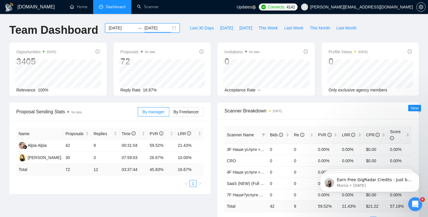
click at [170, 26] on div "[DATE] [DATE]" at bounding box center [142, 27] width 75 height 9
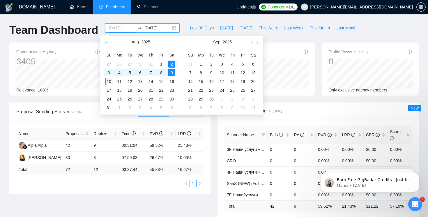
type input "[DATE]"
click at [111, 82] on div "10" at bounding box center [108, 81] width 7 height 7
type input "[DATE]"
click at [174, 63] on table "Su Mo Tu We Th Fr Sa 27 28 29 30 31 1 2 3 4 5 6 7 8 9 10 11 12 13 14 15 16 17 1…" at bounding box center [140, 81] width 73 height 62
click at [128, 31] on input "[DATE]" at bounding box center [122, 28] width 27 height 6
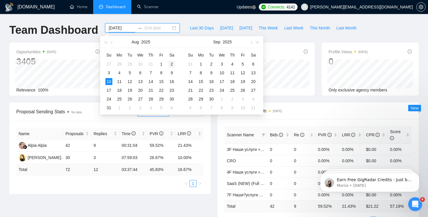
type input "[DATE]"
click at [171, 63] on div "2" at bounding box center [171, 64] width 7 height 7
type input "[DATE]"
click at [110, 81] on div "10" at bounding box center [108, 81] width 7 height 7
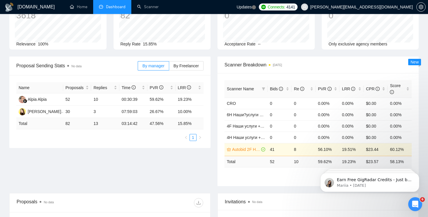
scroll to position [49, 0]
